Goal: Information Seeking & Learning: Learn about a topic

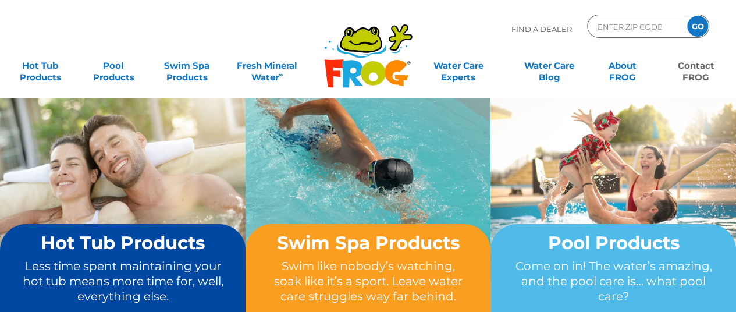
click at [696, 63] on link "Contact FROG" at bounding box center [695, 65] width 57 height 23
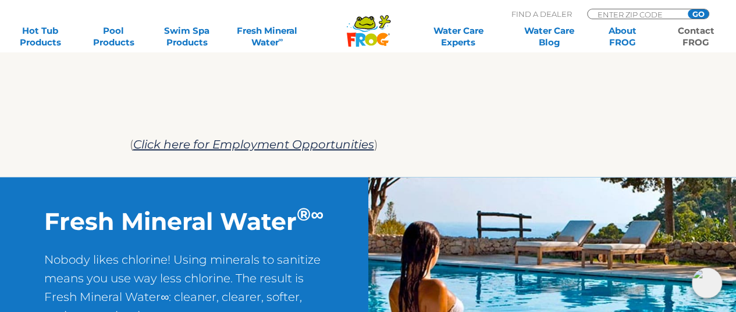
scroll to position [887, 0]
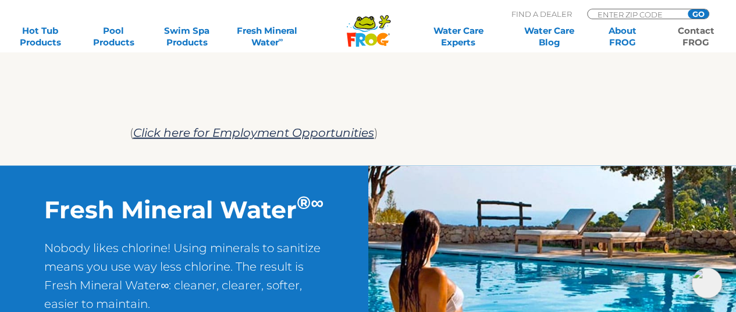
click at [697, 33] on link "Contact FROG" at bounding box center [695, 36] width 57 height 23
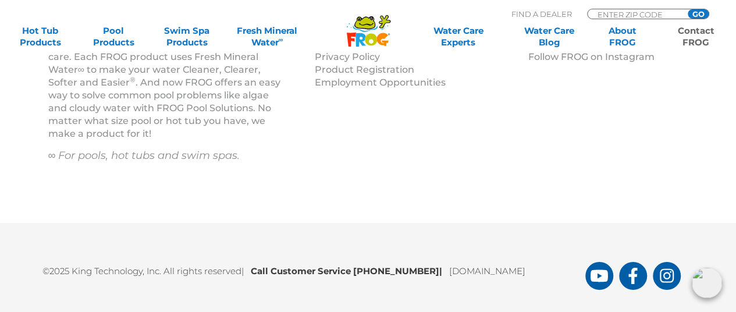
scroll to position [1910, 0]
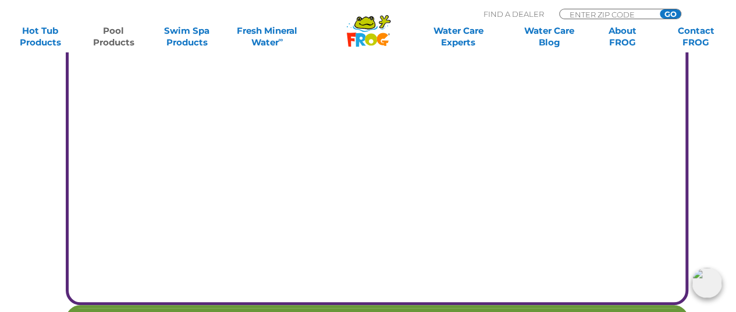
scroll to position [4748, 0]
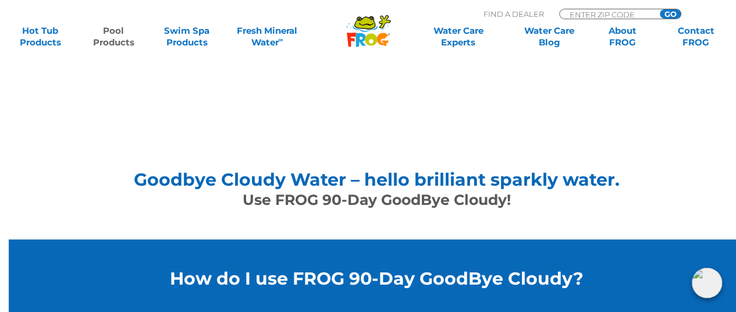
scroll to position [723, 0]
